Goal: Task Accomplishment & Management: Manage account settings

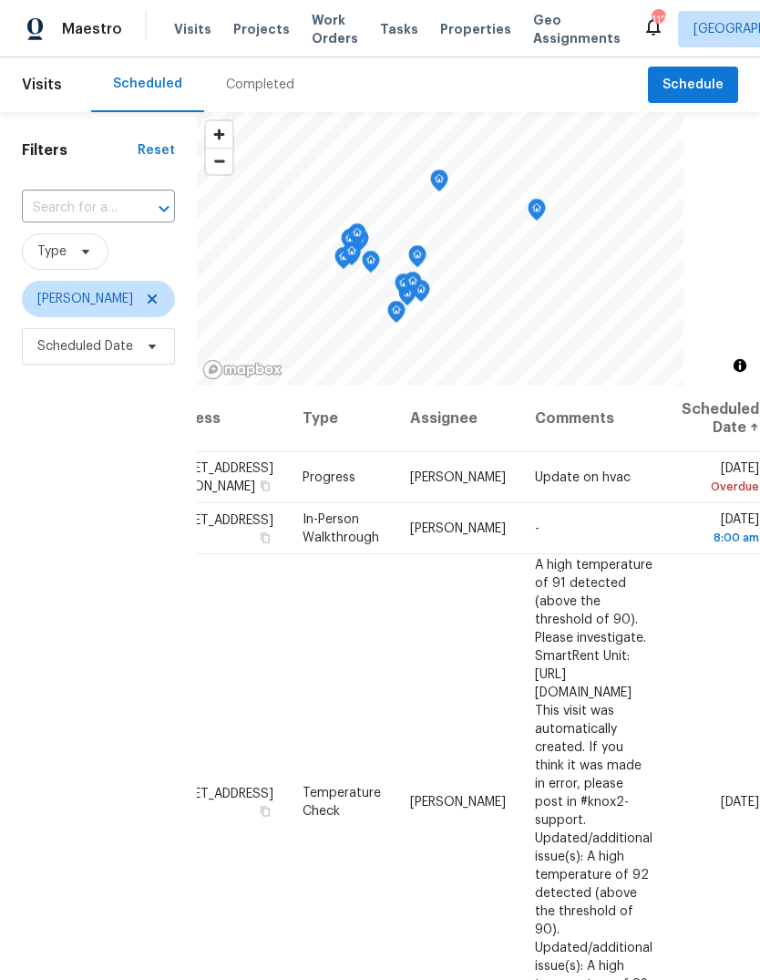
scroll to position [0, 172]
click at [0, 0] on icon at bounding box center [0, 0] width 0 height 0
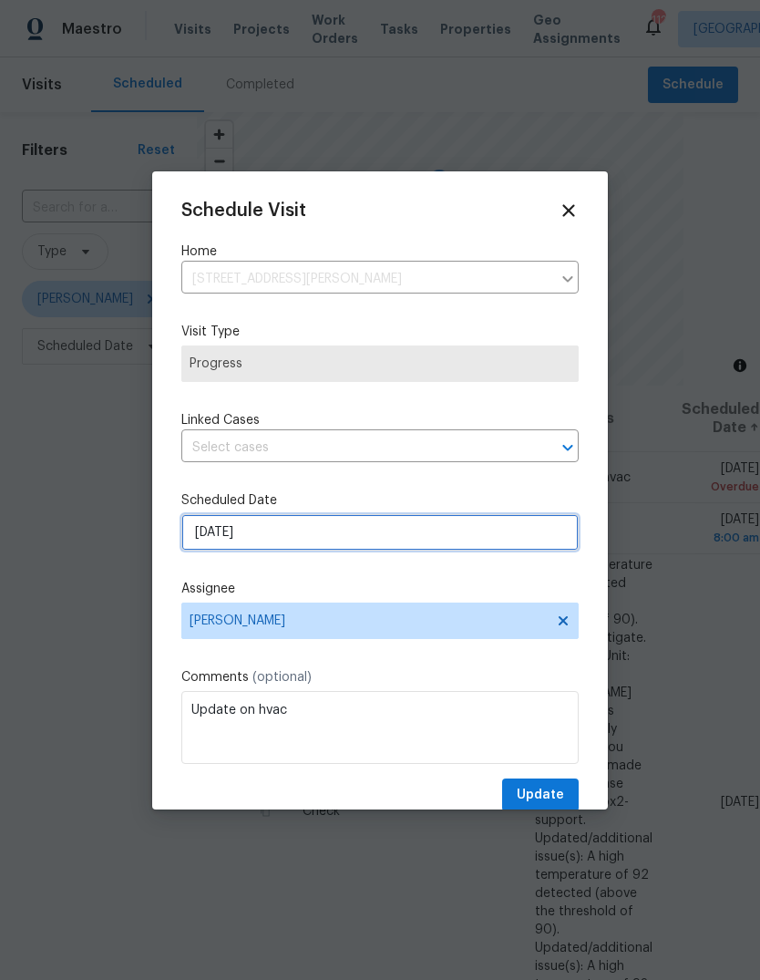
click at [528, 540] on input "[DATE]" at bounding box center [379, 532] width 397 height 36
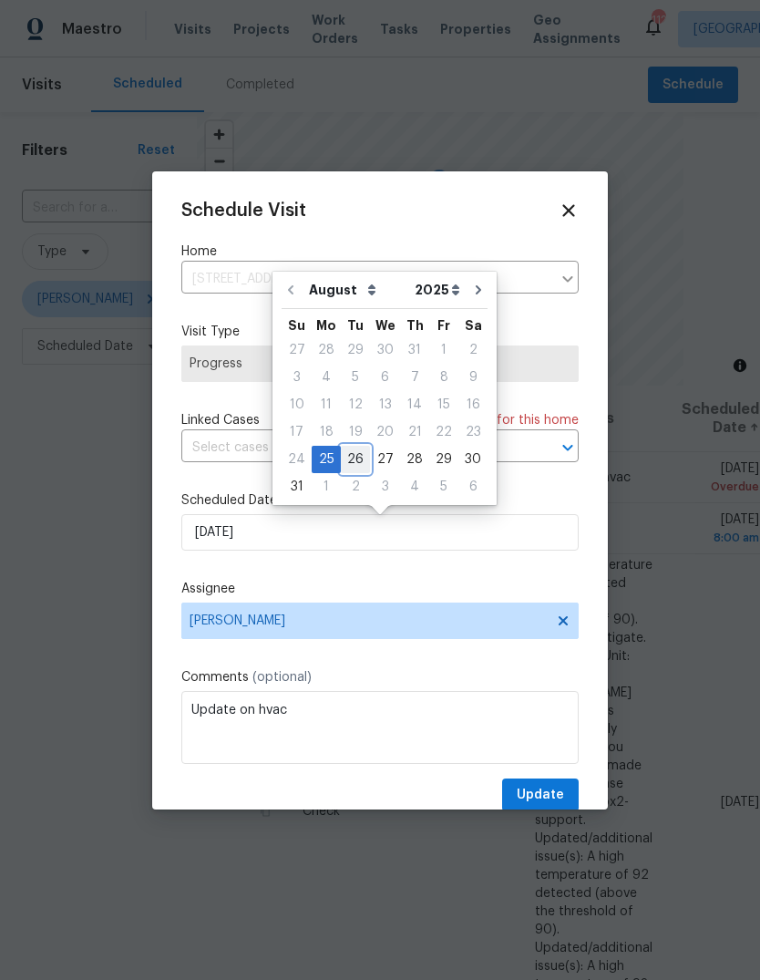
click at [351, 453] on div "26" at bounding box center [355, 460] width 29 height 26
type input "[DATE]"
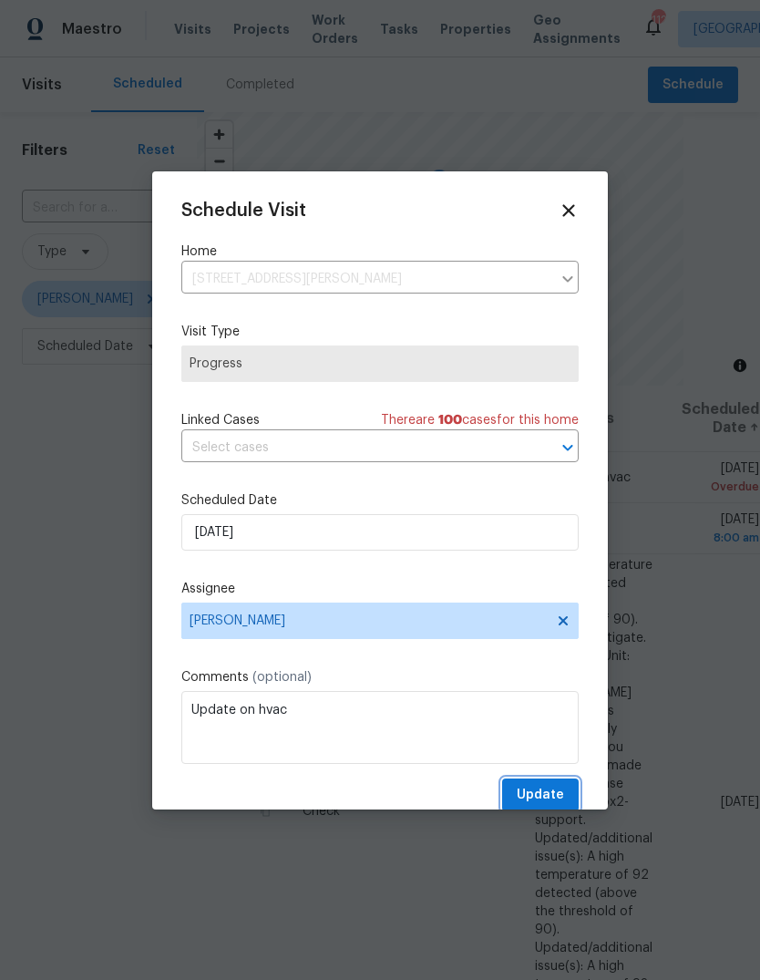
click at [561, 793] on span "Update" at bounding box center [540, 795] width 47 height 23
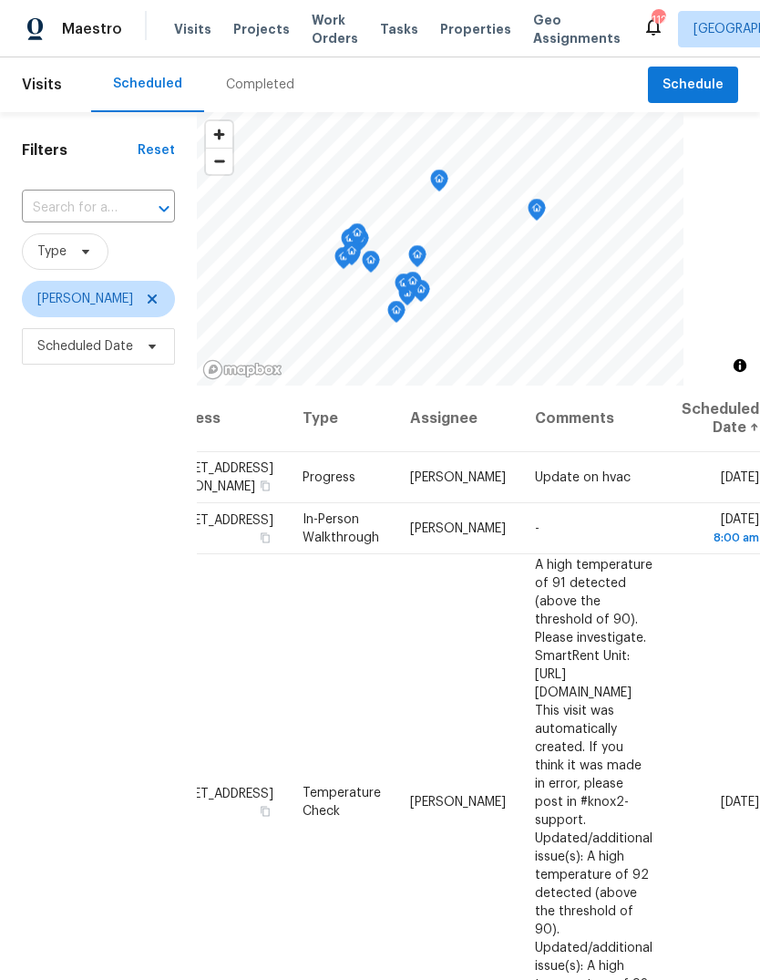
click at [0, 0] on icon at bounding box center [0, 0] width 0 height 0
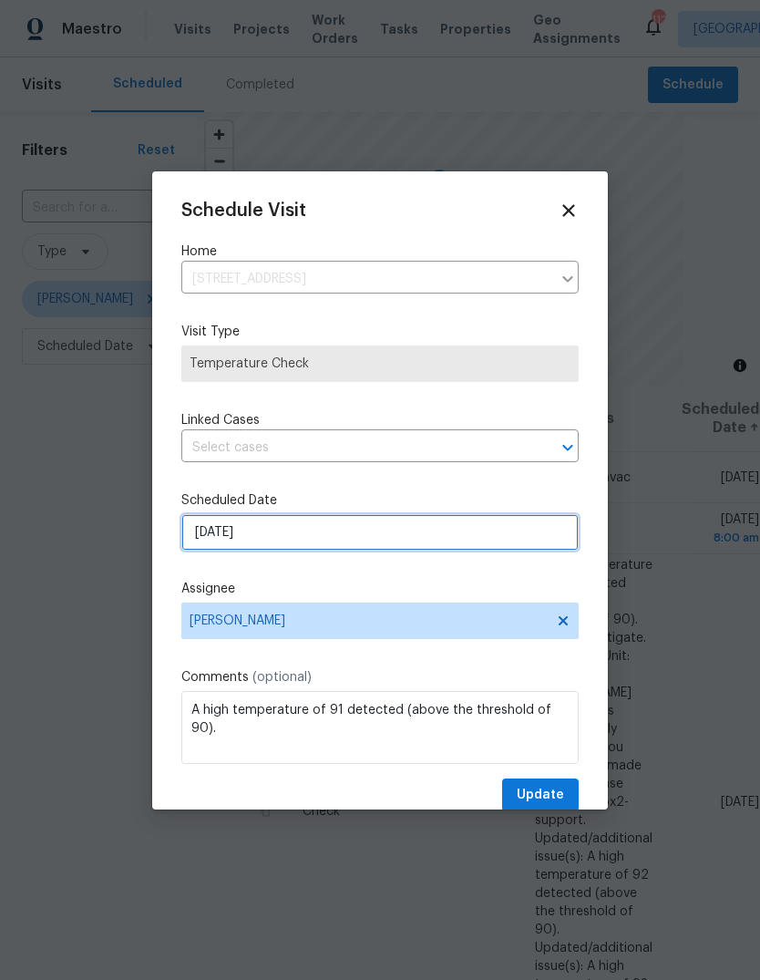
click at [523, 539] on input "[DATE]" at bounding box center [379, 532] width 397 height 36
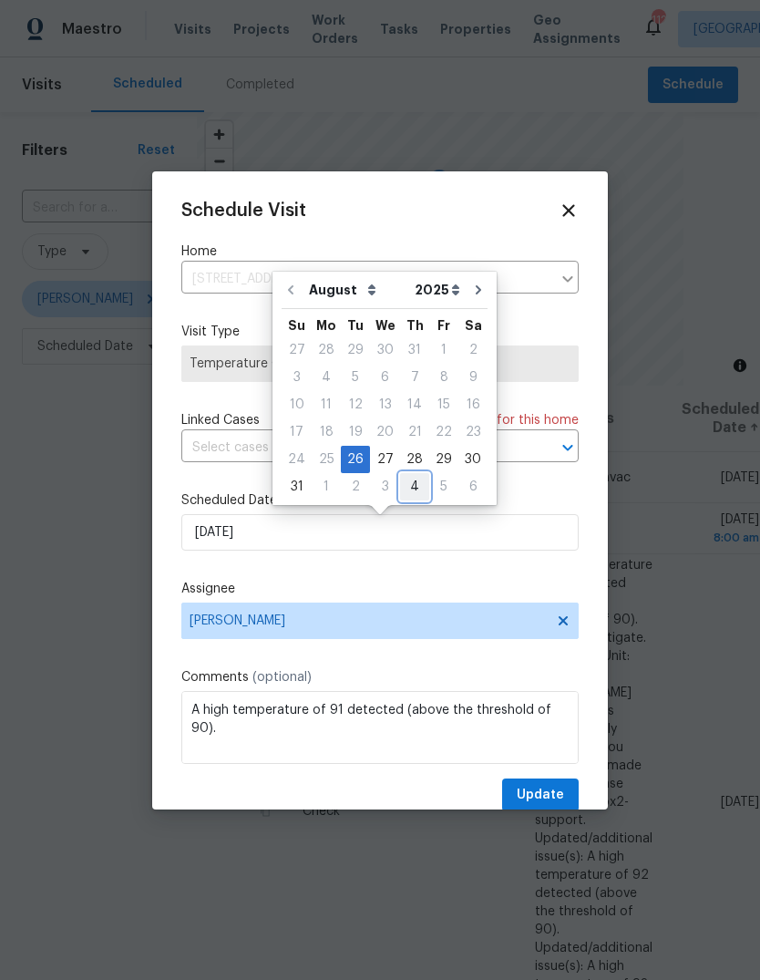
click at [410, 485] on div "4" at bounding box center [414, 487] width 29 height 26
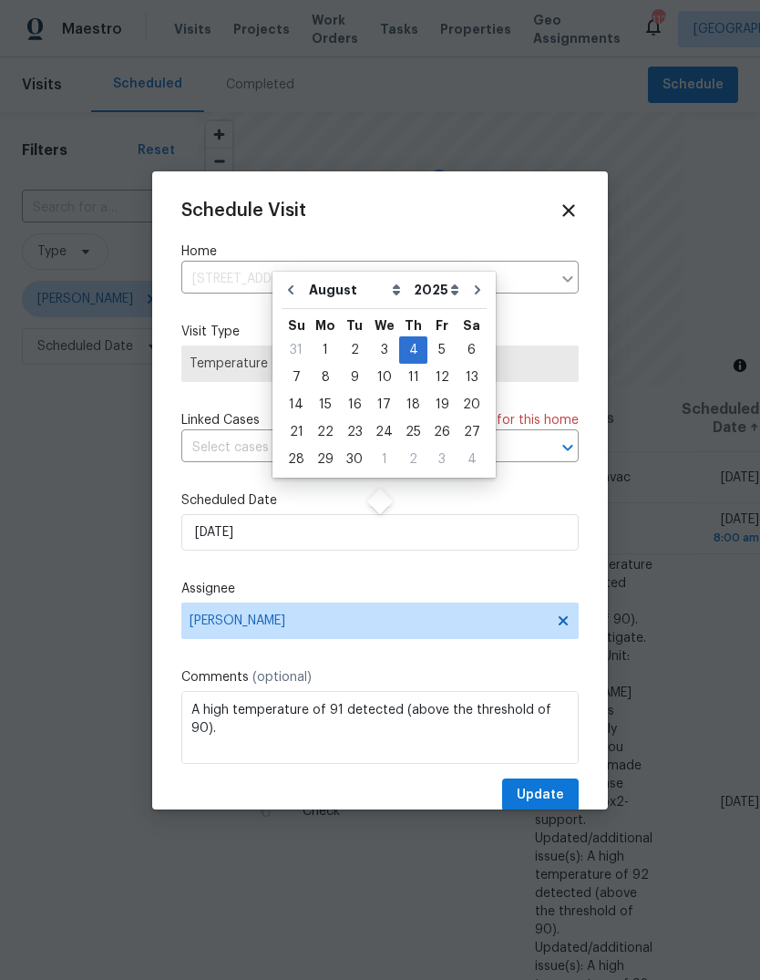
type input "9/4/2025"
select select "8"
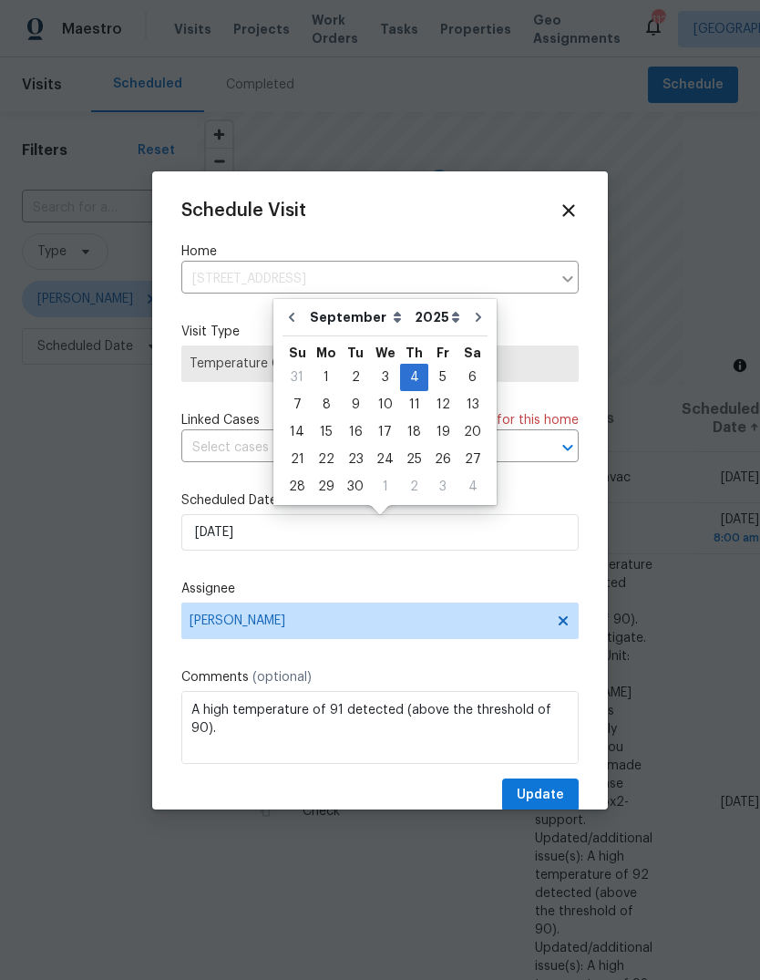
click at [563, 796] on span "Update" at bounding box center [540, 795] width 47 height 23
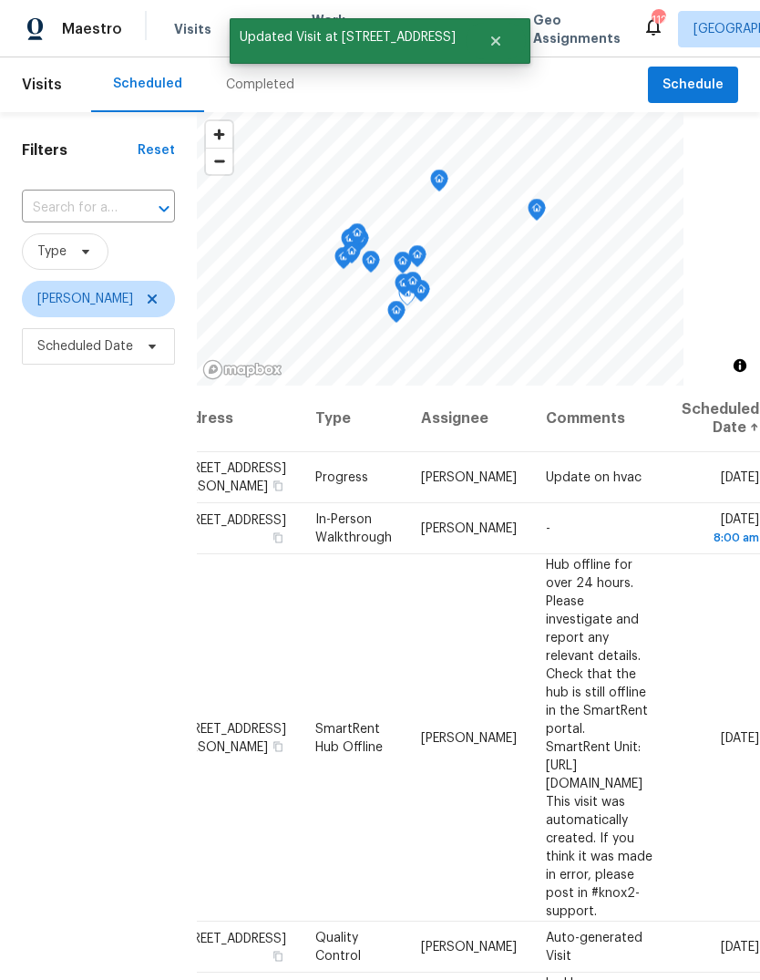
click at [0, 0] on icon at bounding box center [0, 0] width 0 height 0
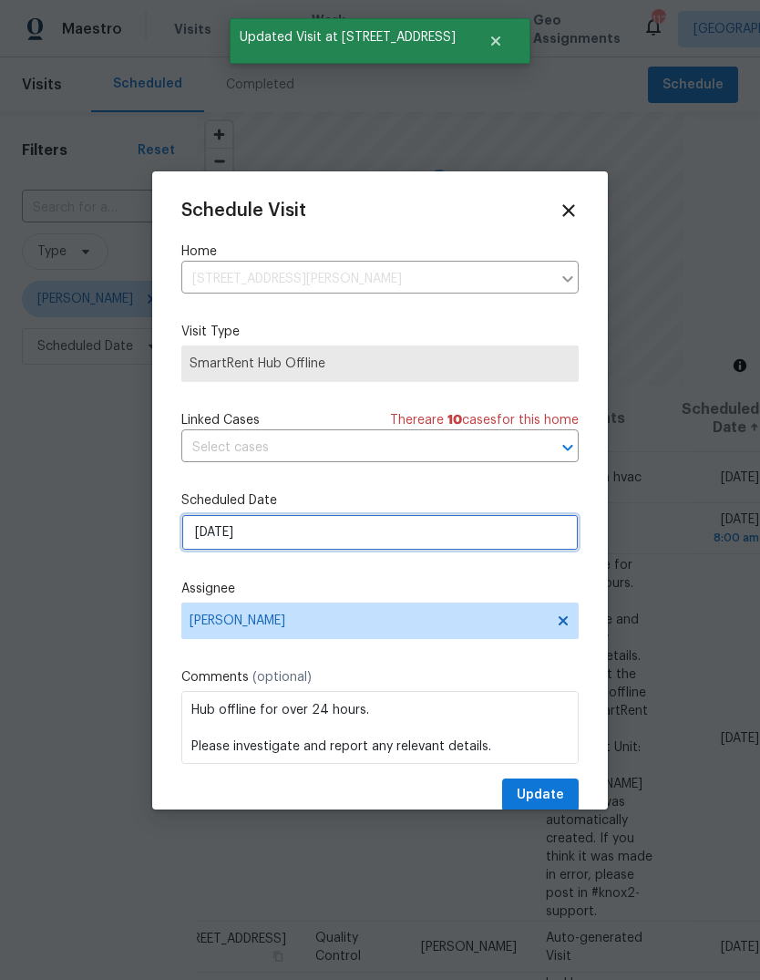
click at [520, 537] on input "[DATE]" at bounding box center [379, 532] width 397 height 36
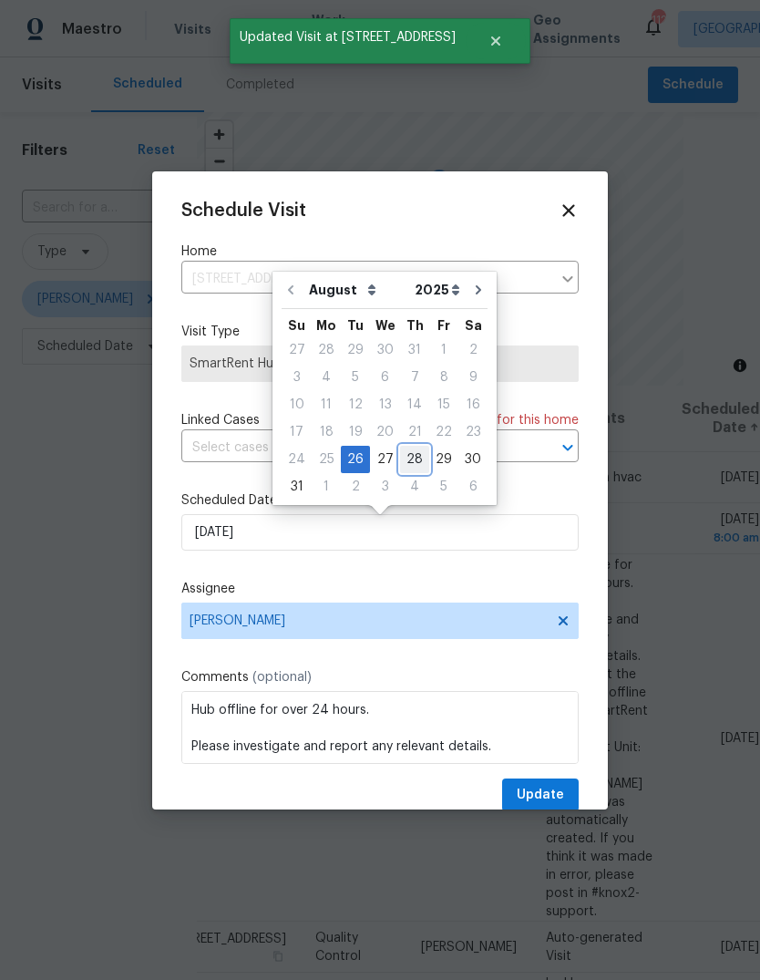
click at [409, 471] on div "28" at bounding box center [414, 460] width 29 height 26
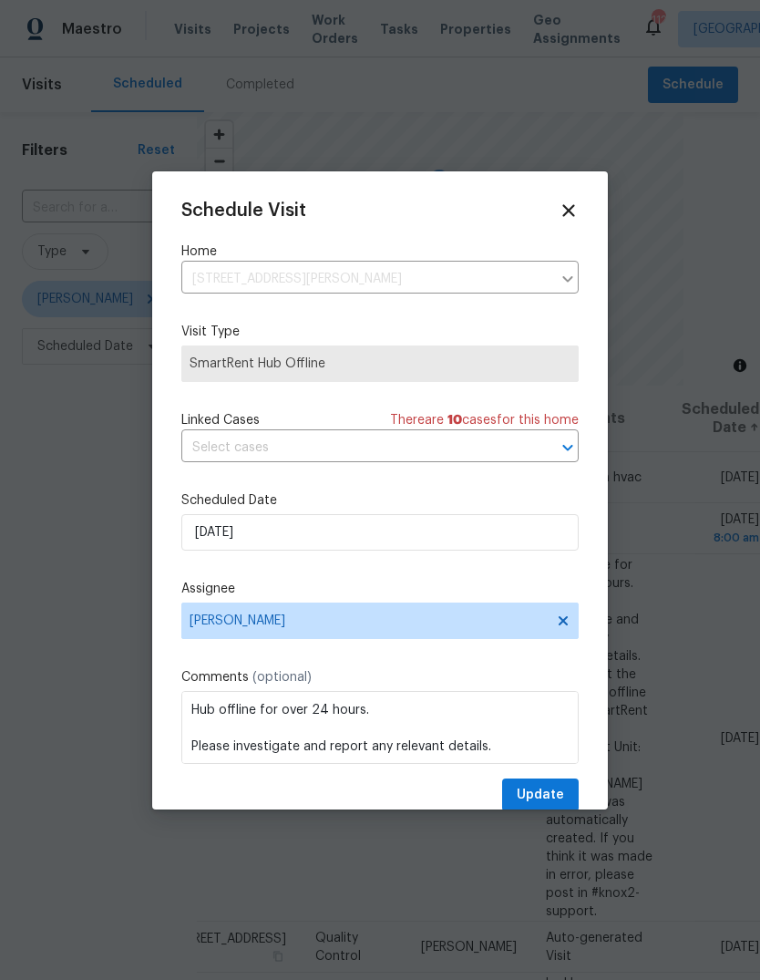
click at [512, 510] on label "Scheduled Date" at bounding box center [379, 500] width 397 height 18
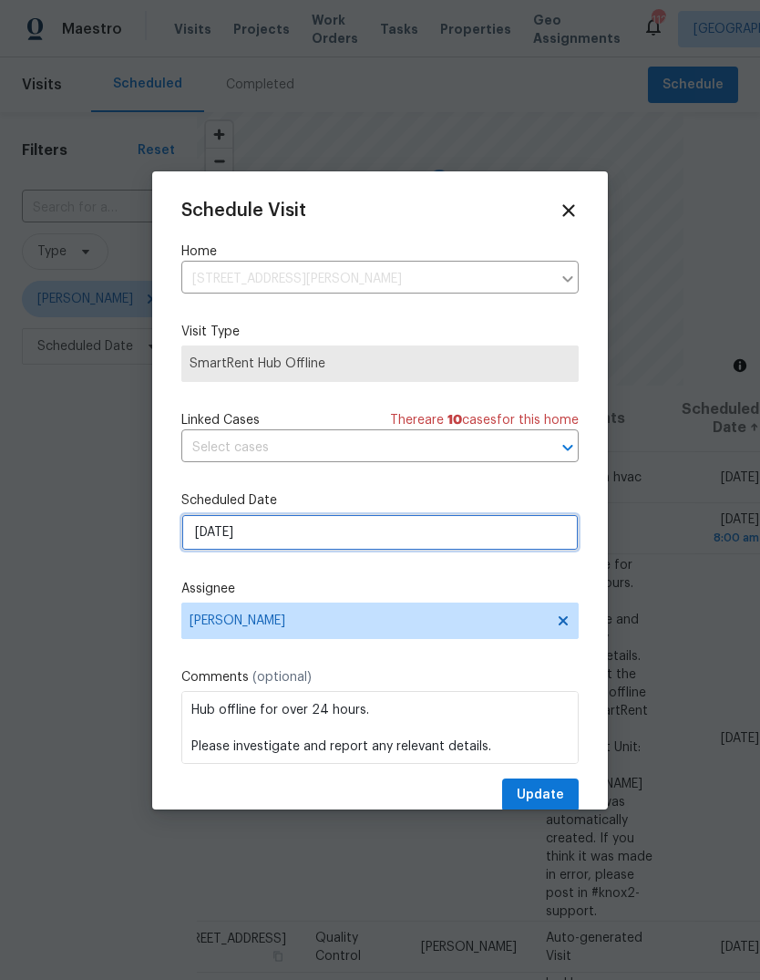
click at [474, 530] on input "8/28/2025" at bounding box center [379, 532] width 397 height 36
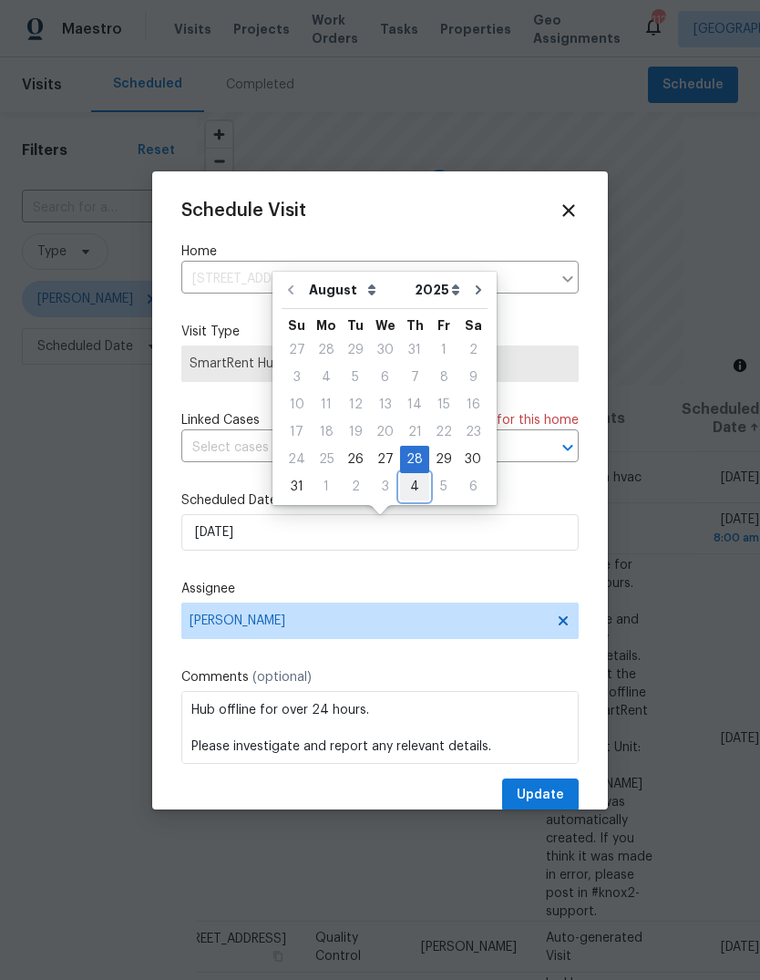
click at [411, 480] on div "4" at bounding box center [414, 487] width 29 height 26
type input "9/4/2025"
select select "8"
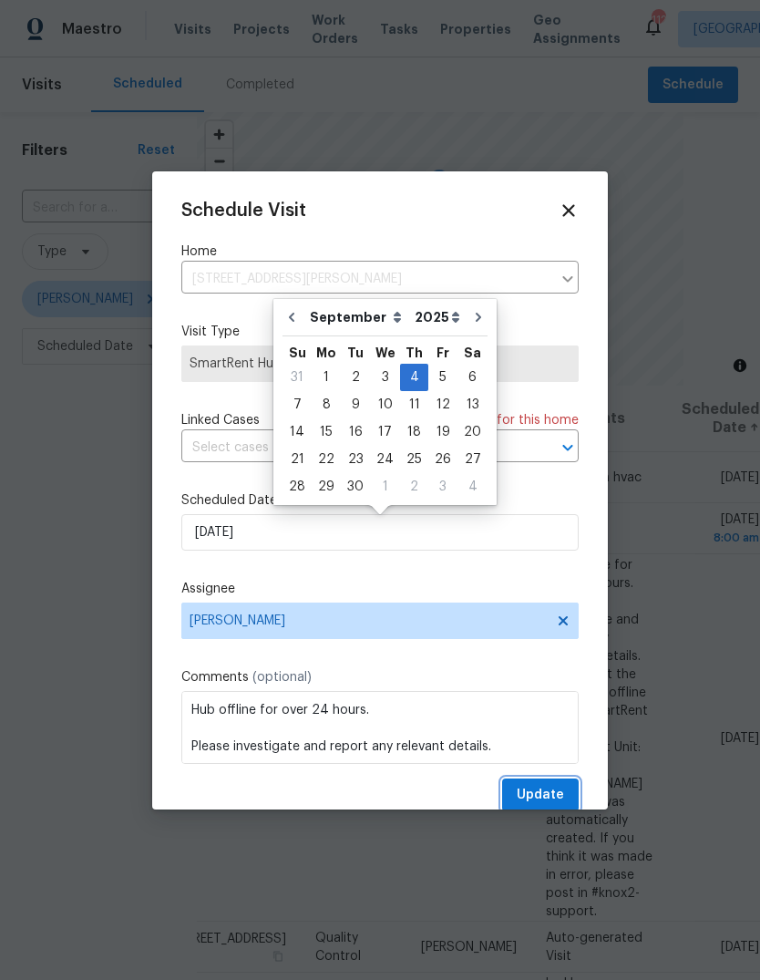
click at [566, 789] on button "Update" at bounding box center [540, 795] width 77 height 34
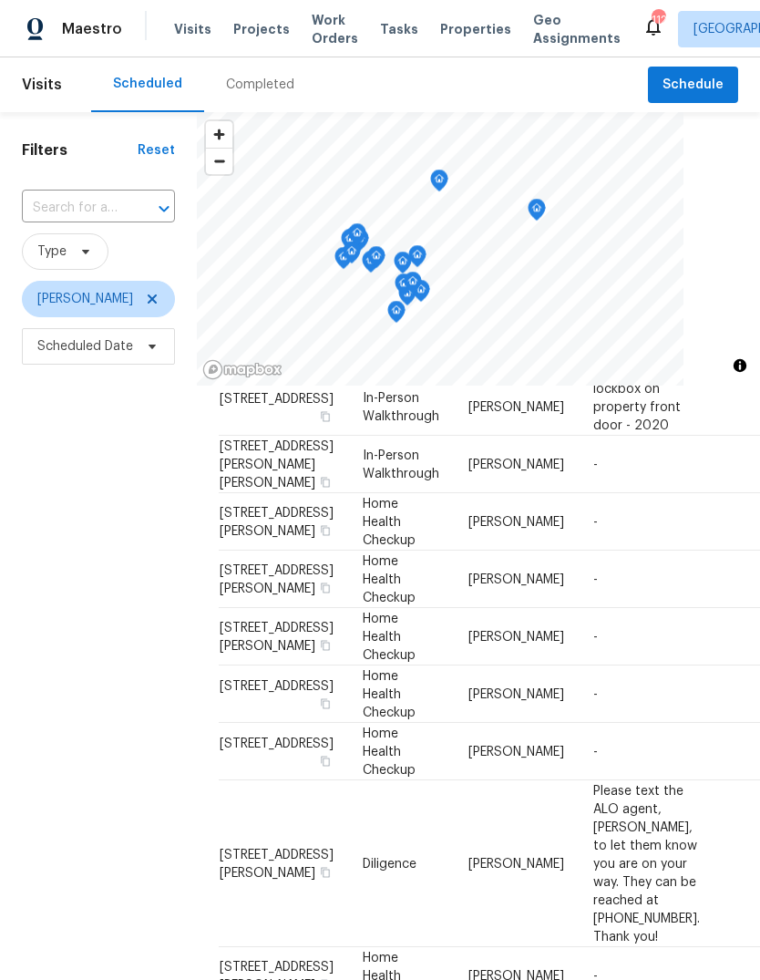
scroll to position [226, 0]
click at [0, 0] on span at bounding box center [0, 0] width 0 height 0
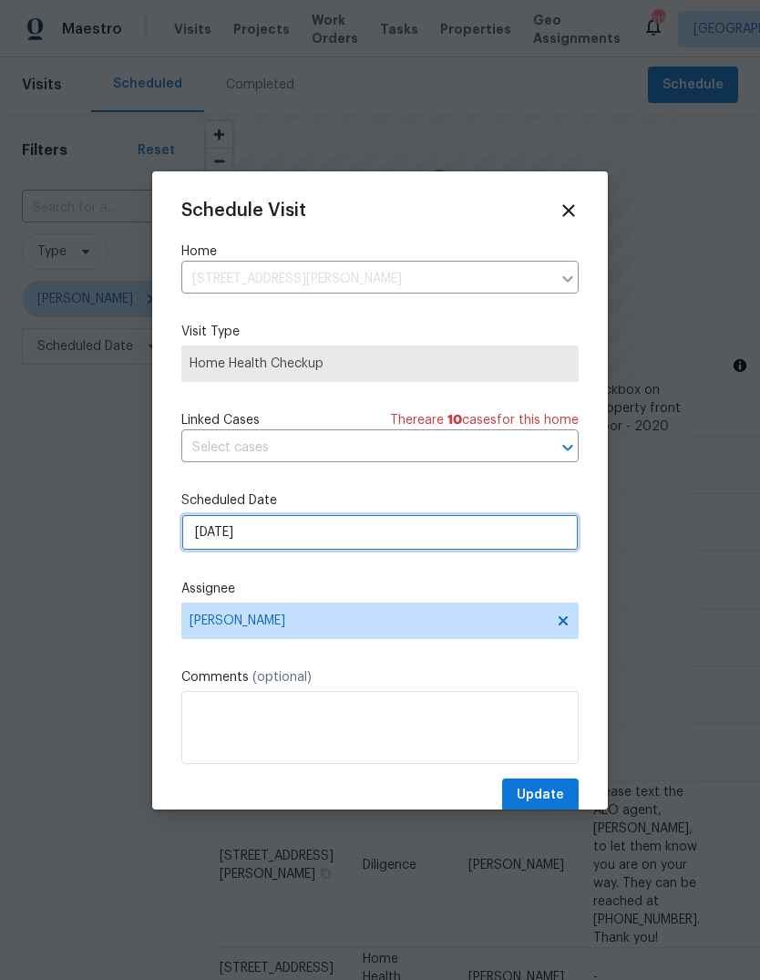
click at [525, 543] on input "[DATE]" at bounding box center [379, 532] width 397 height 36
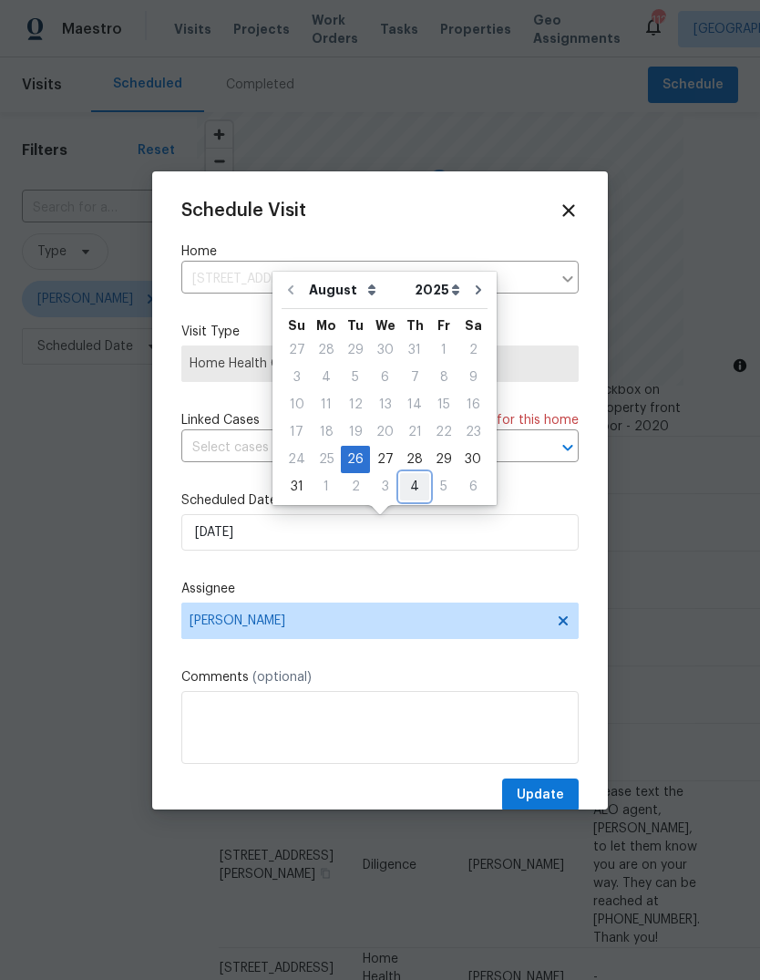
click at [415, 480] on div "4" at bounding box center [414, 487] width 29 height 26
type input "9/4/2025"
select select "8"
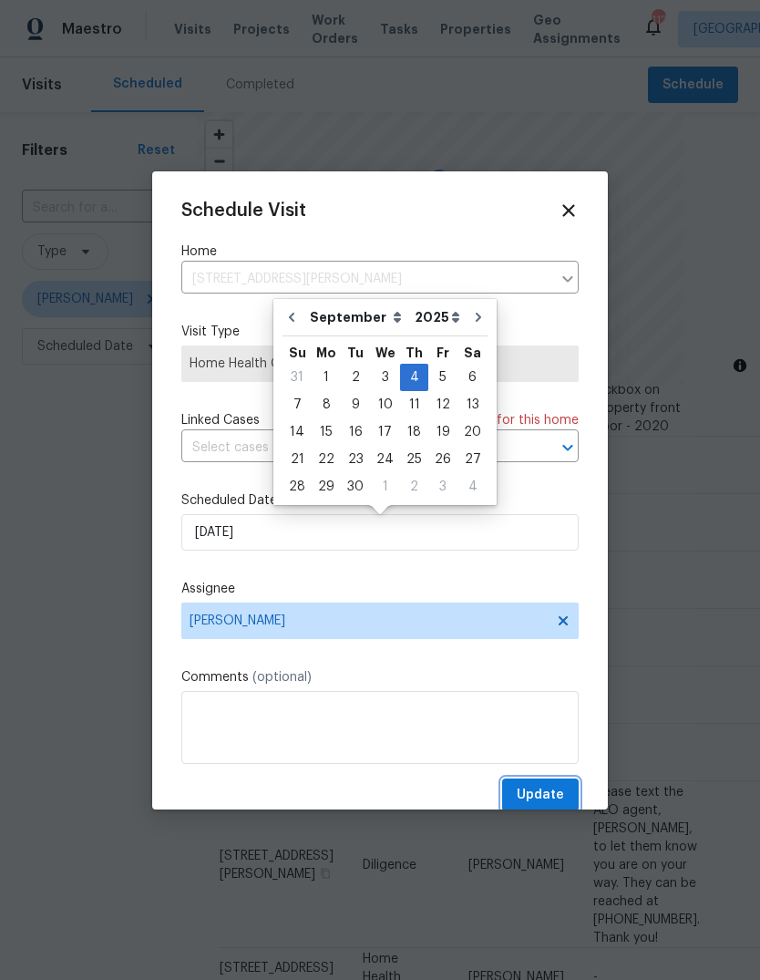
click at [560, 788] on span "Update" at bounding box center [540, 795] width 47 height 23
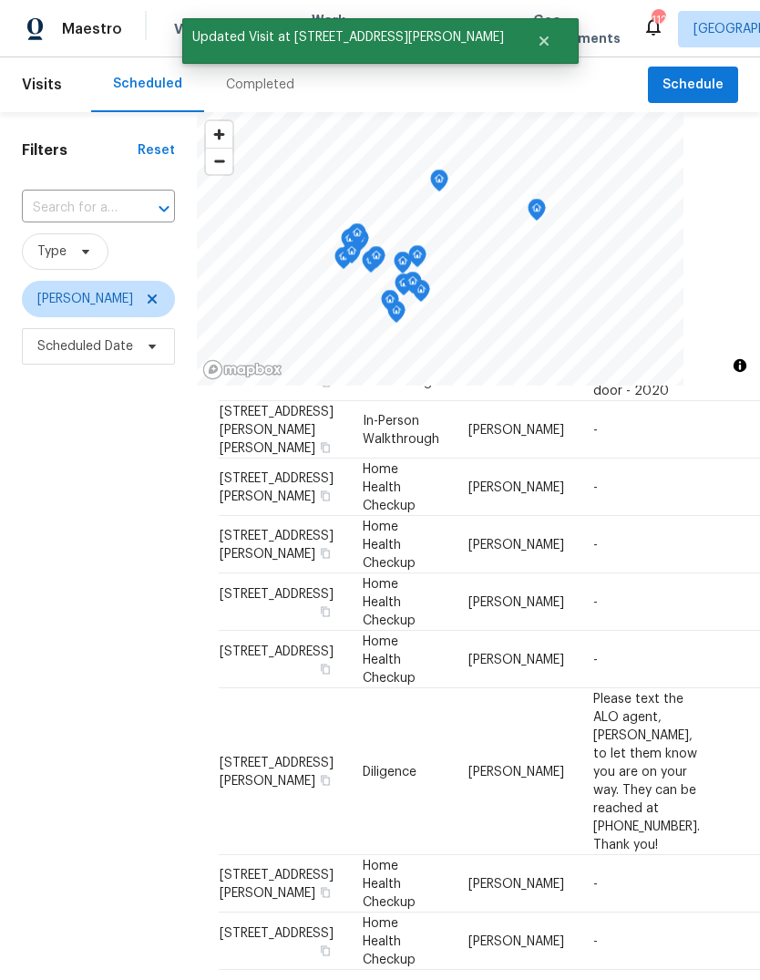
scroll to position [261, 0]
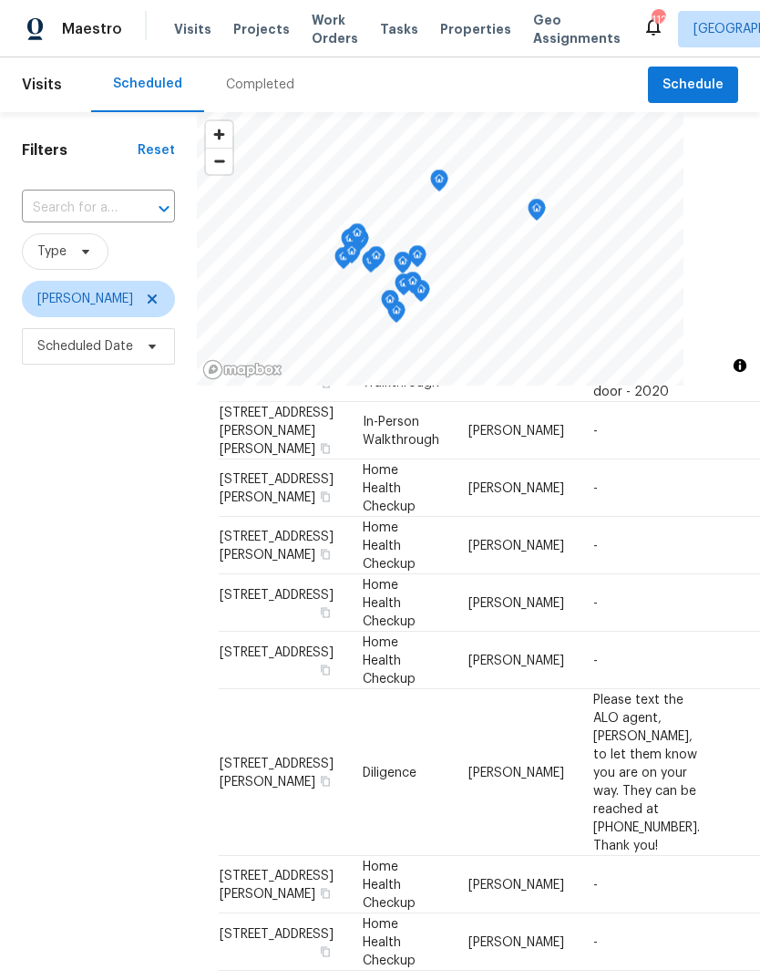
click at [608, 574] on td "-" at bounding box center [647, 545] width 136 height 57
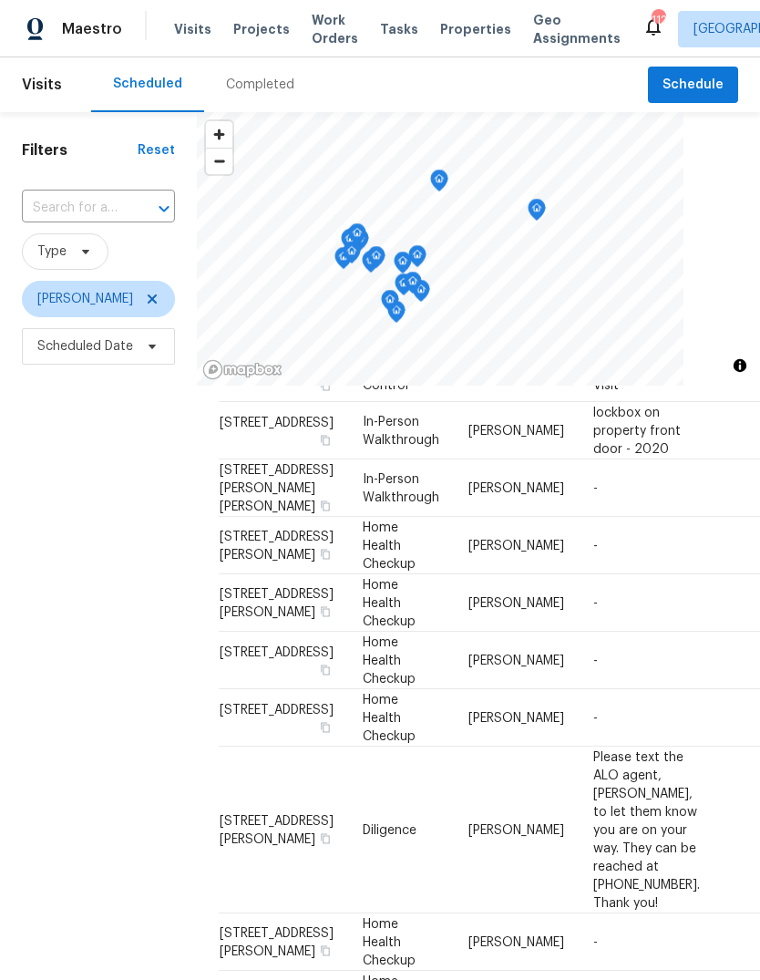
scroll to position [207, 0]
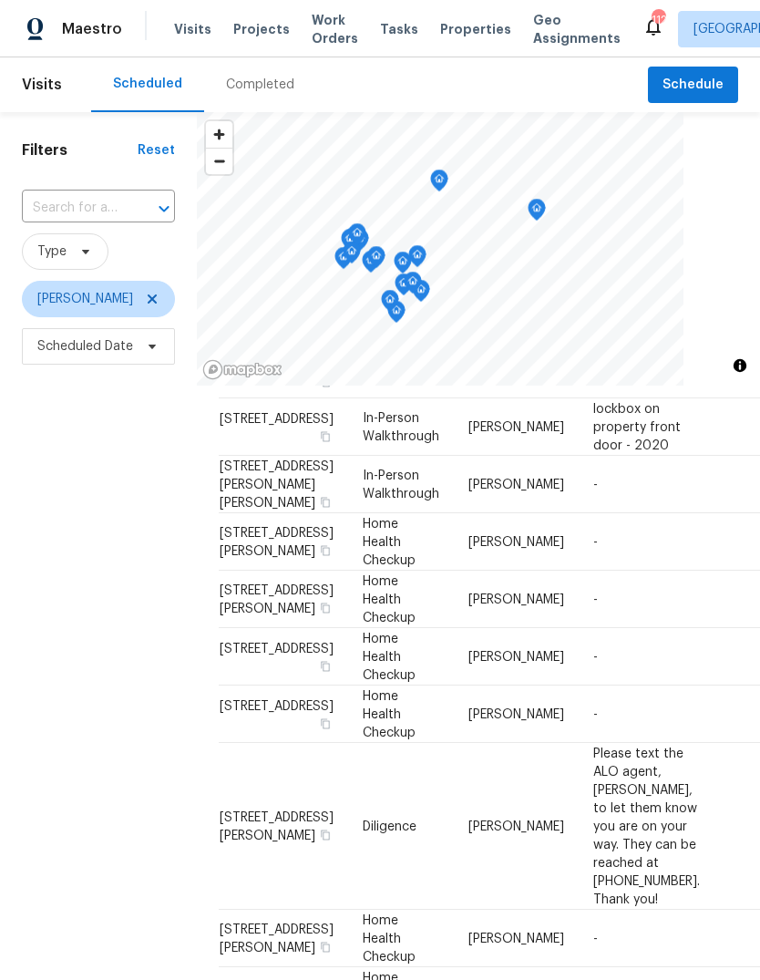
click at [0, 0] on icon at bounding box center [0, 0] width 0 height 0
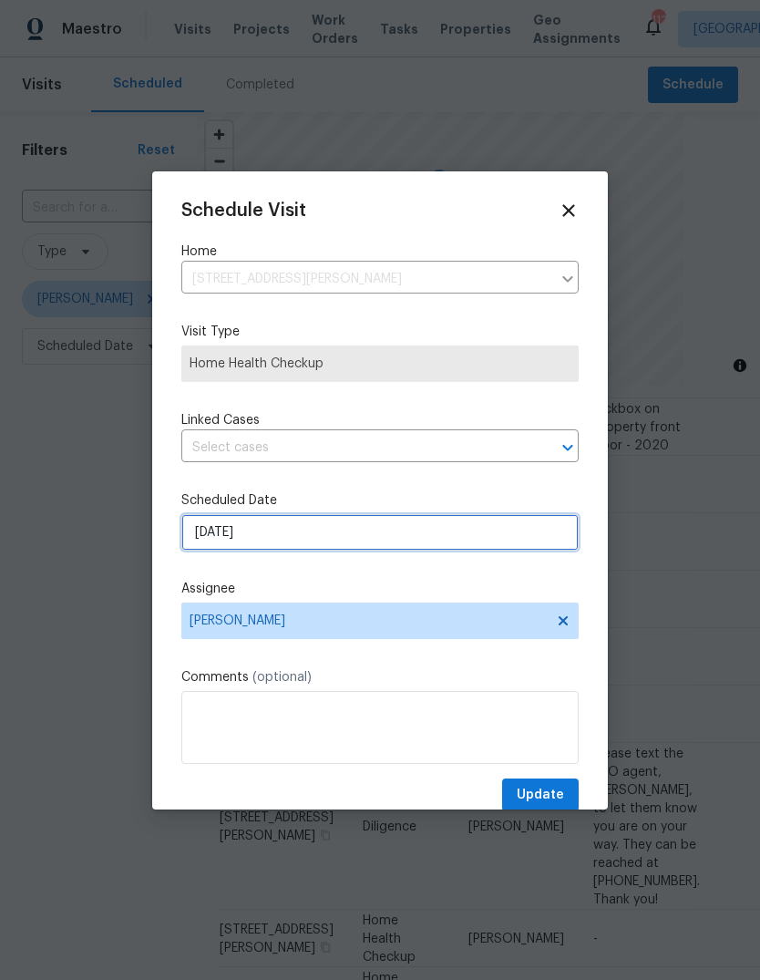
click at [513, 536] on input "[DATE]" at bounding box center [379, 532] width 397 height 36
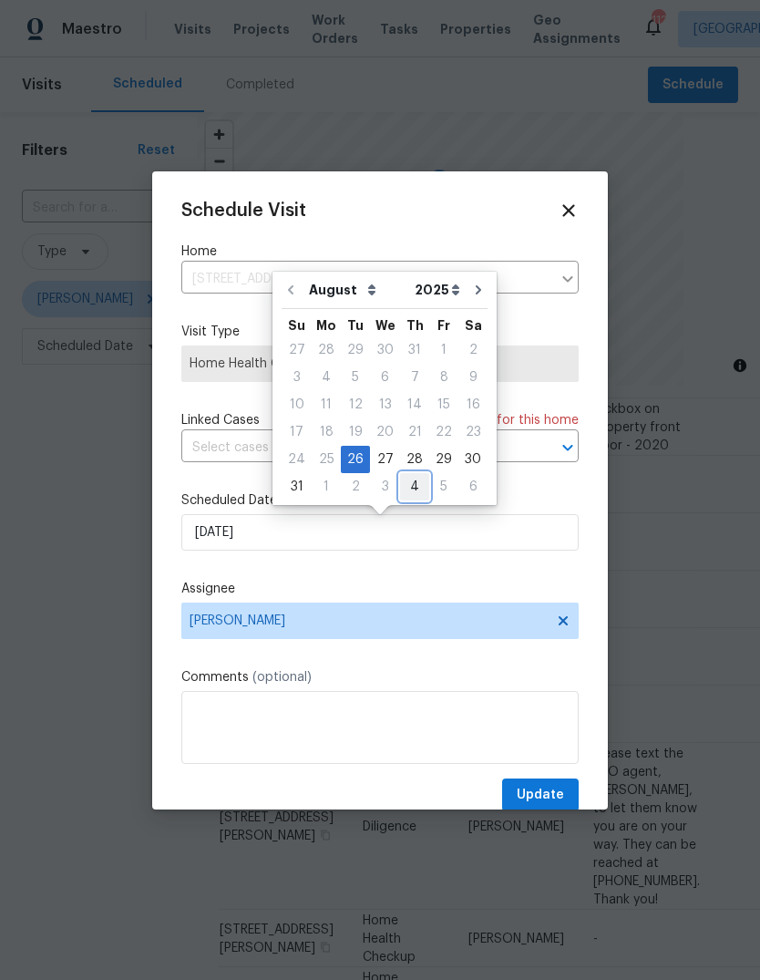
click at [411, 483] on div "4" at bounding box center [414, 487] width 29 height 26
type input "9/4/2025"
select select "8"
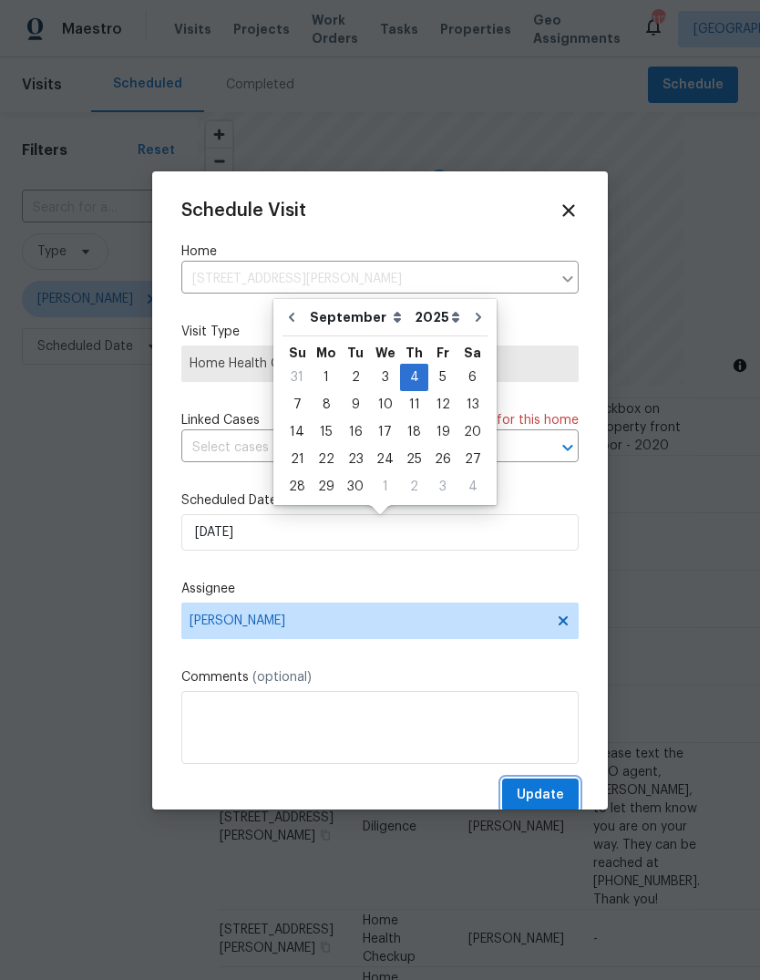
click at [572, 789] on button "Update" at bounding box center [540, 795] width 77 height 34
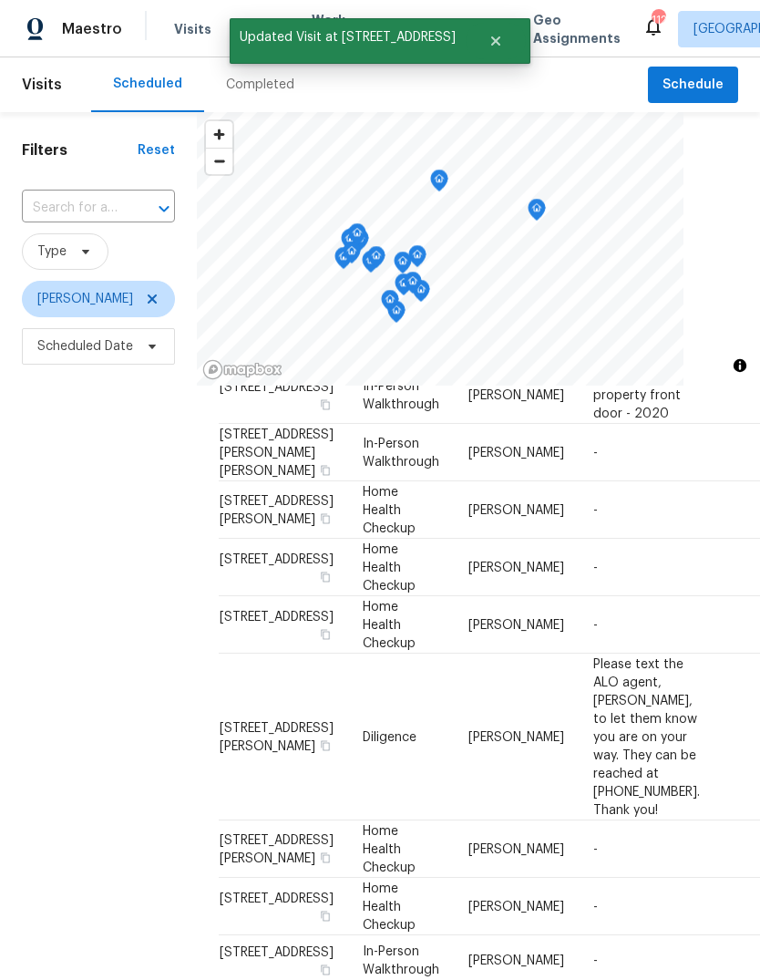
scroll to position [242, 0]
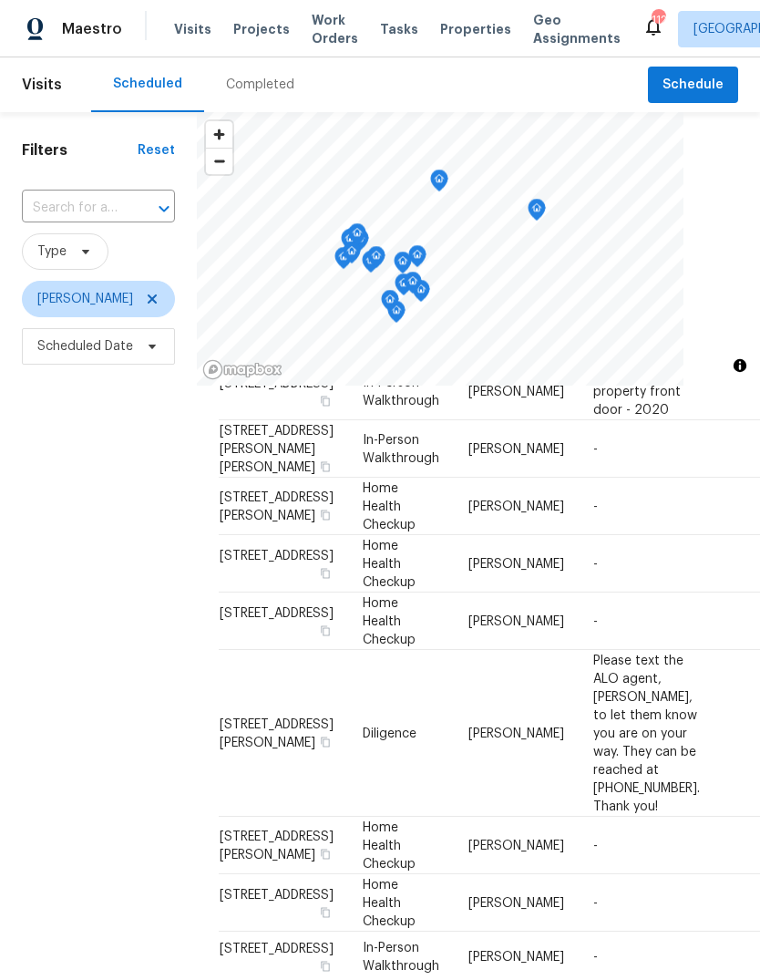
click at [0, 0] on icon at bounding box center [0, 0] width 0 height 0
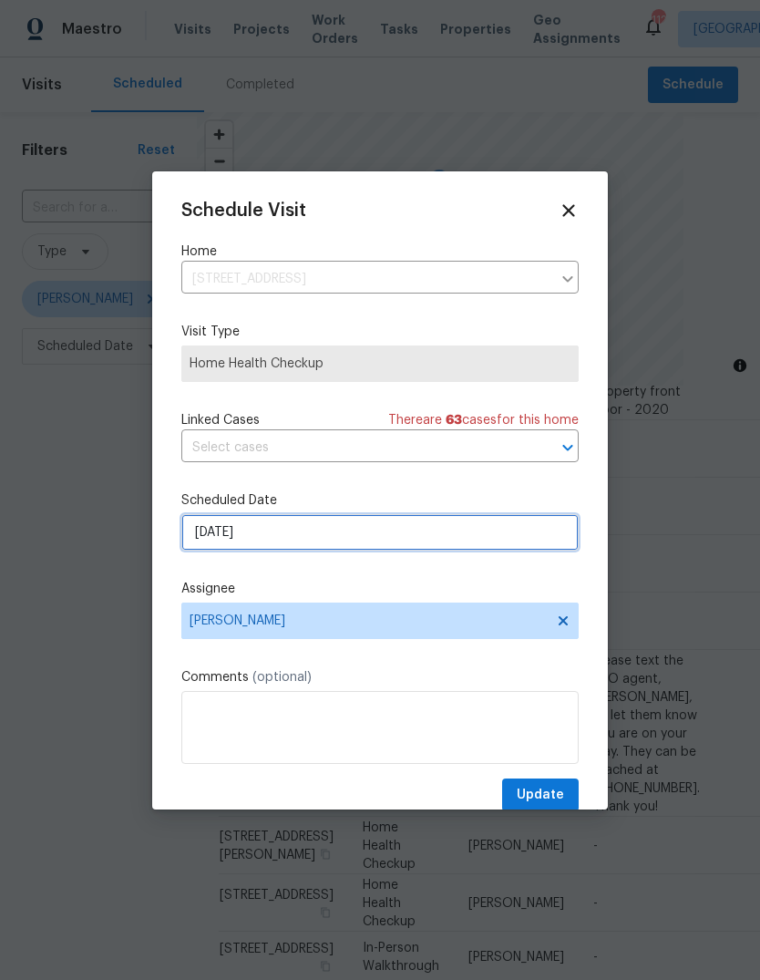
click at [517, 535] on input "[DATE]" at bounding box center [379, 532] width 397 height 36
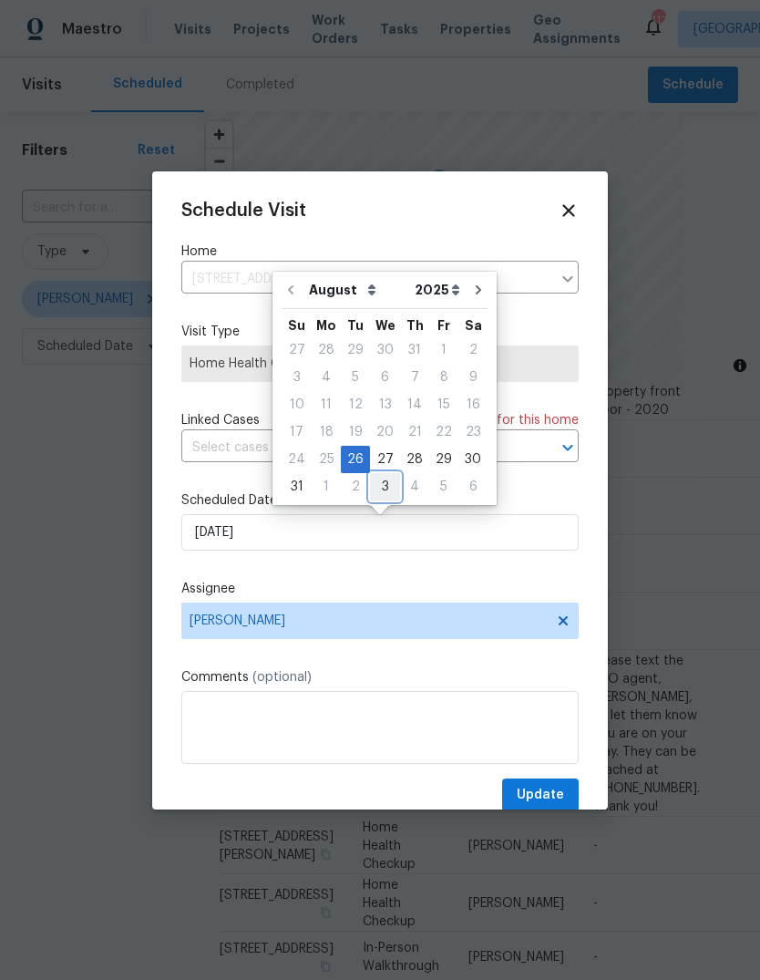
click at [386, 483] on div "3" at bounding box center [385, 487] width 30 height 26
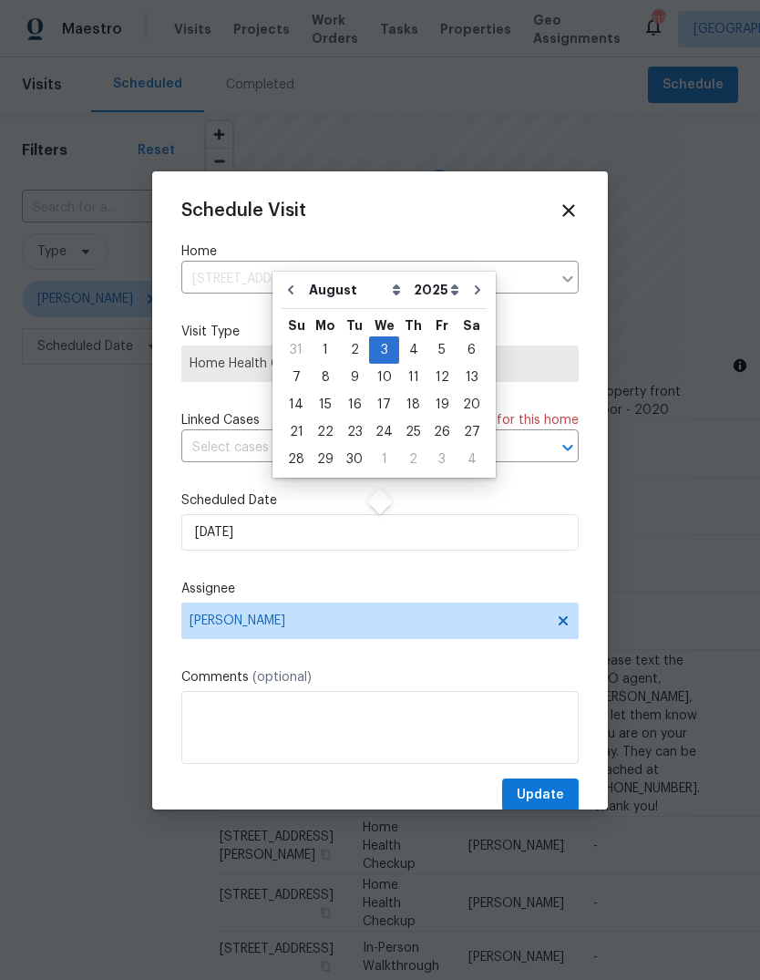
type input "[DATE]"
select select "8"
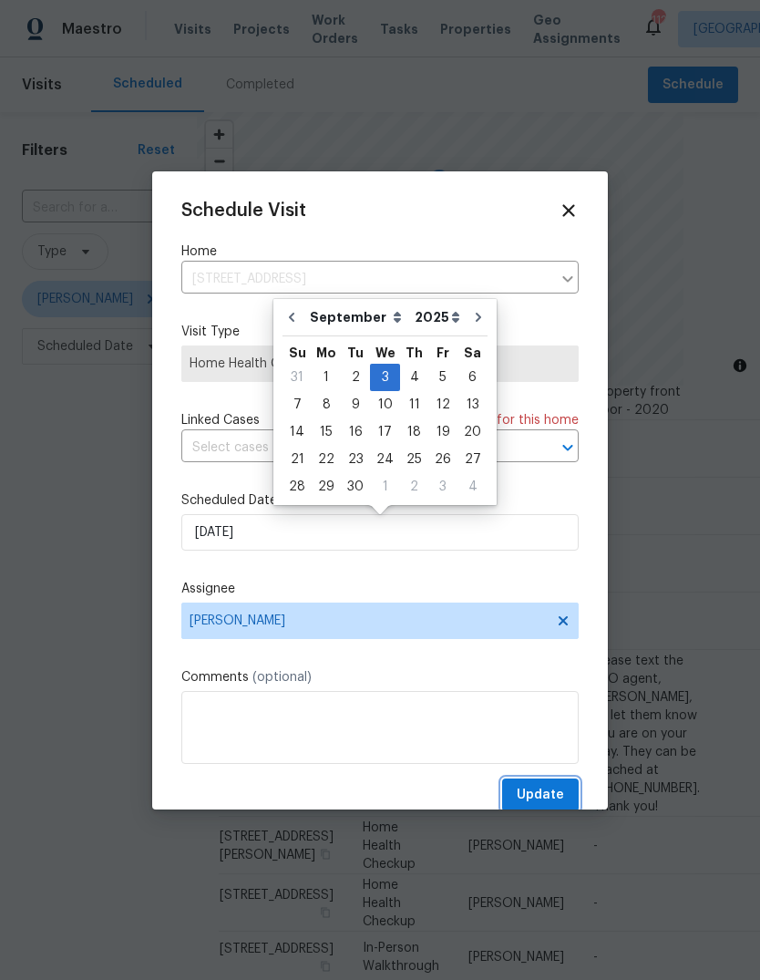
click at [573, 787] on button "Update" at bounding box center [540, 795] width 77 height 34
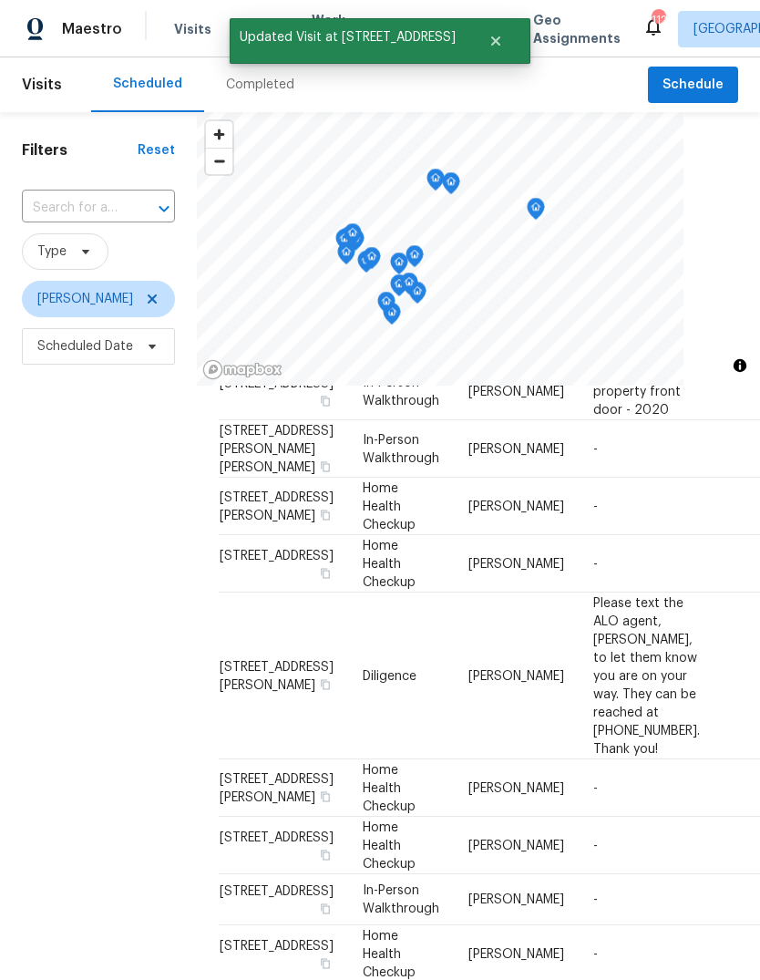
scroll to position [0, 0]
